Goal: Transaction & Acquisition: Purchase product/service

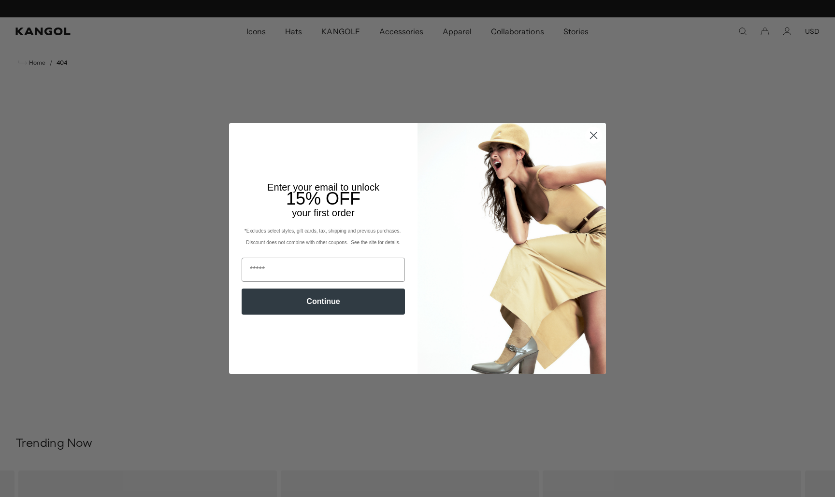
scroll to position [0, 199]
